Goal: Use online tool/utility: Utilize a website feature to perform a specific function

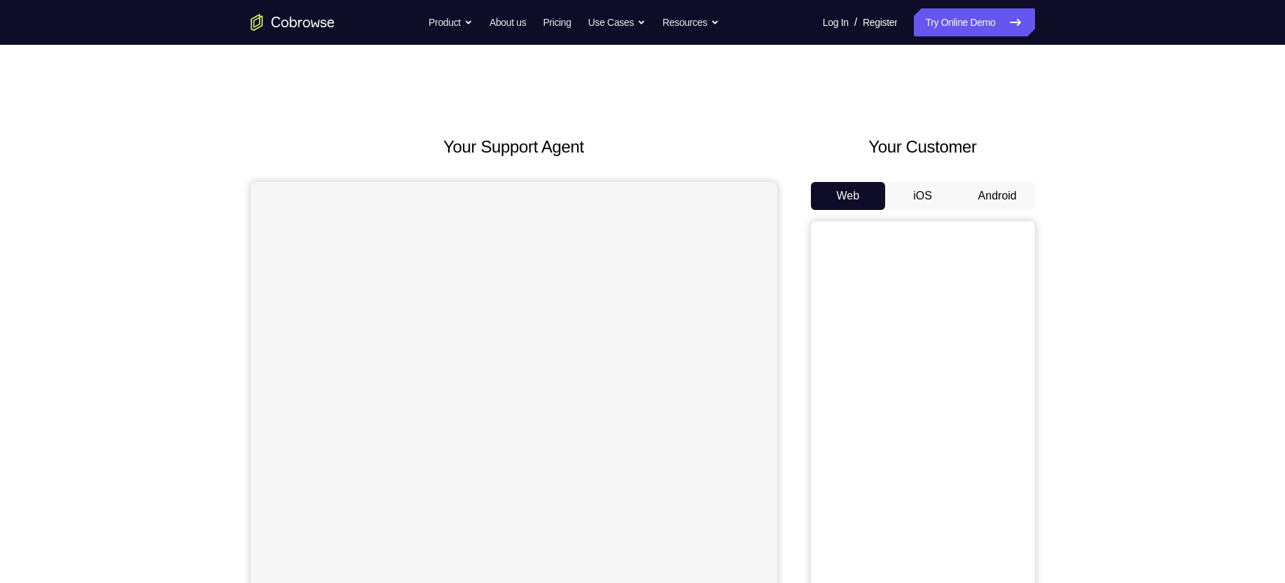
click at [1002, 197] on button "Android" at bounding box center [997, 196] width 75 height 28
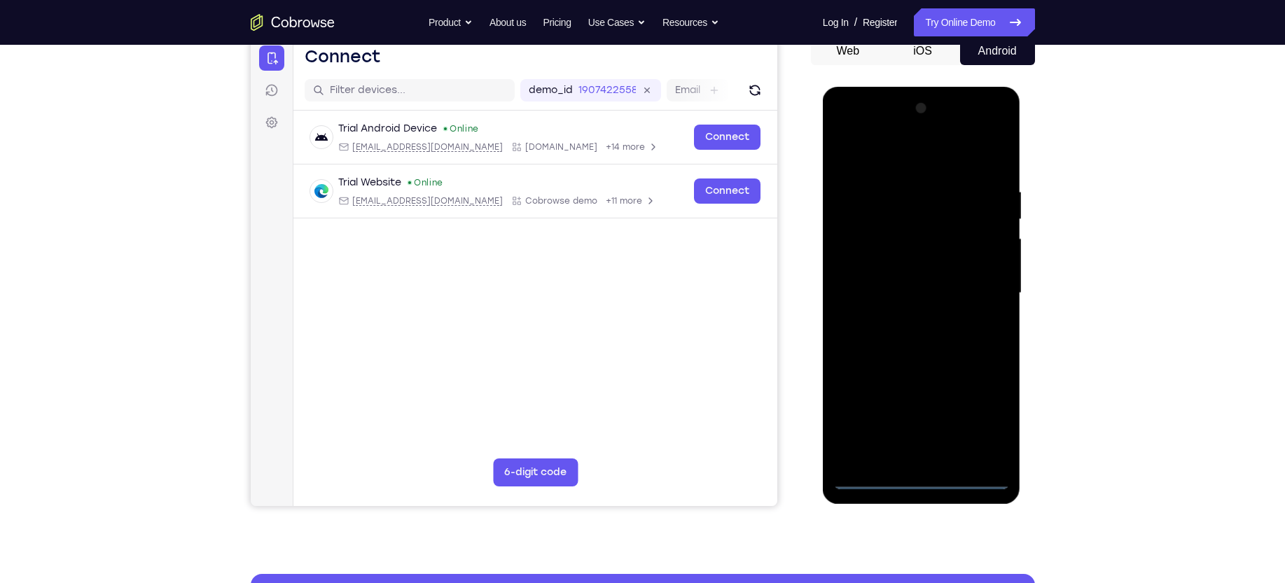
click at [918, 478] on div at bounding box center [921, 293] width 176 height 392
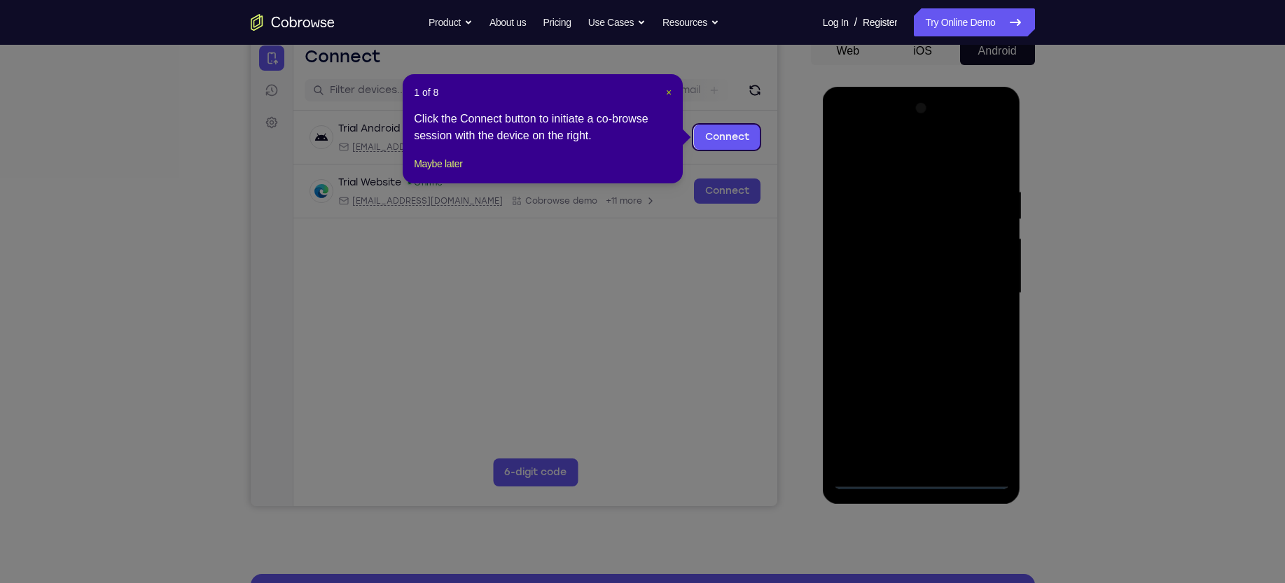
click at [666, 92] on span "×" at bounding box center [669, 92] width 6 height 11
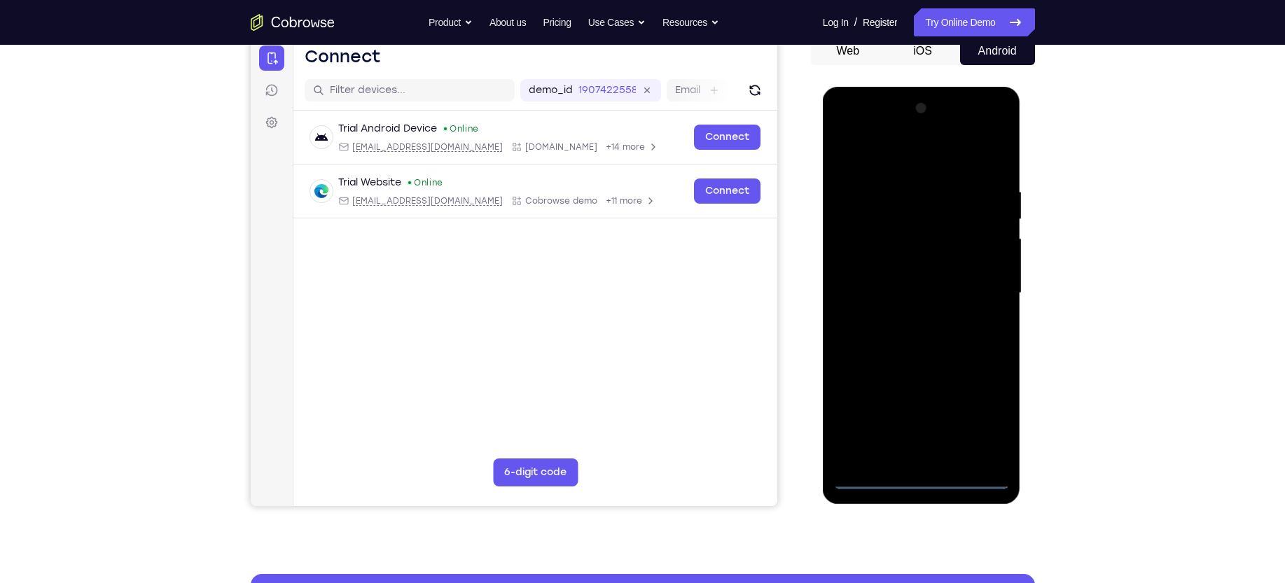
click at [985, 416] on div at bounding box center [921, 293] width 176 height 392
click at [883, 148] on div at bounding box center [921, 293] width 176 height 392
click at [982, 286] on div at bounding box center [921, 293] width 176 height 392
click at [902, 319] on div at bounding box center [921, 293] width 176 height 392
click at [911, 283] on div at bounding box center [921, 293] width 176 height 392
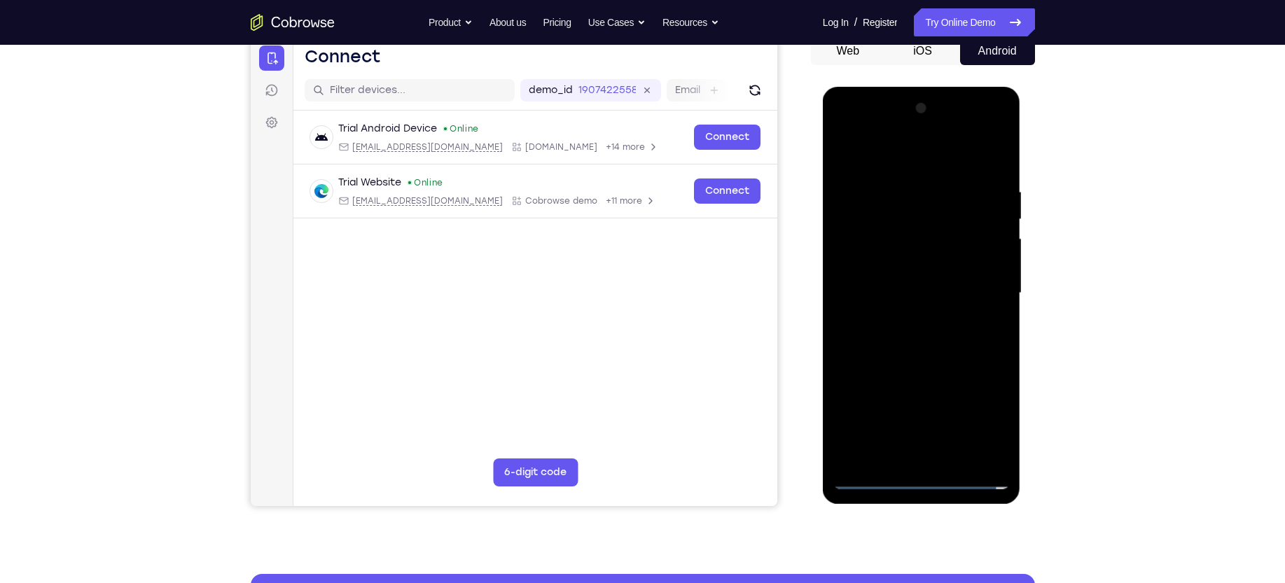
click at [919, 265] on div at bounding box center [921, 293] width 176 height 392
click at [888, 295] on div at bounding box center [921, 293] width 176 height 392
click at [859, 276] on div at bounding box center [921, 293] width 176 height 392
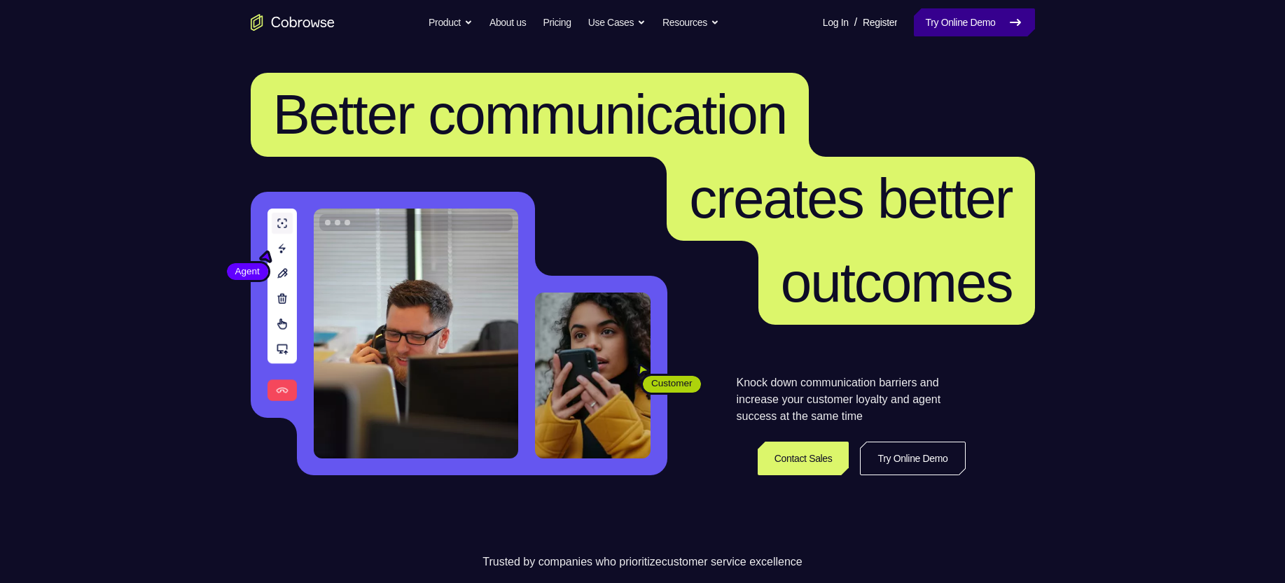
click at [989, 15] on link "Try Online Demo" at bounding box center [974, 22] width 120 height 28
